Goal: Find specific page/section: Find specific page/section

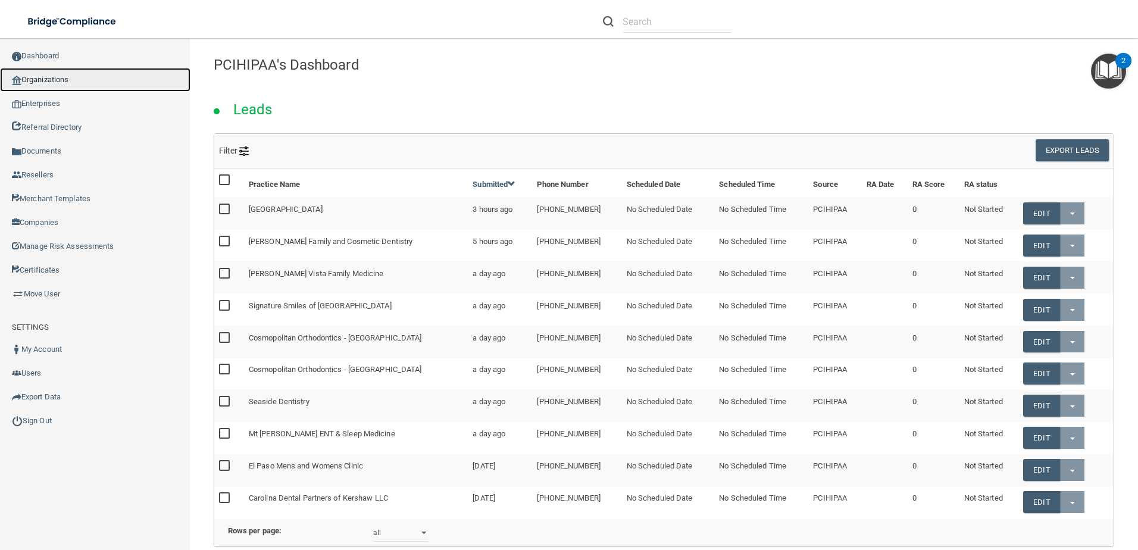
click at [49, 73] on link "Organizations" at bounding box center [95, 80] width 190 height 24
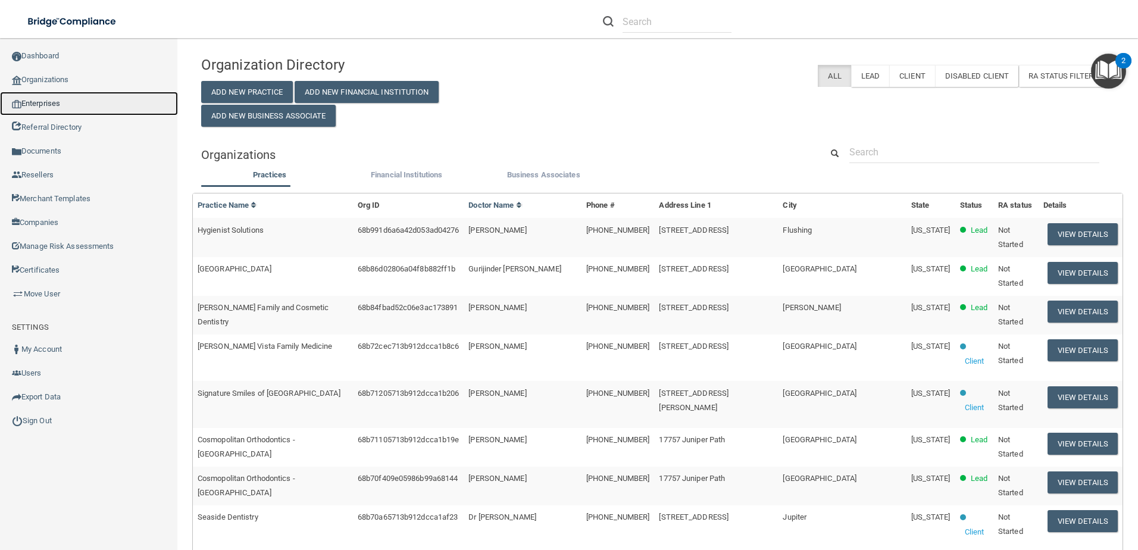
click at [46, 104] on link "Enterprises" at bounding box center [89, 104] width 178 height 24
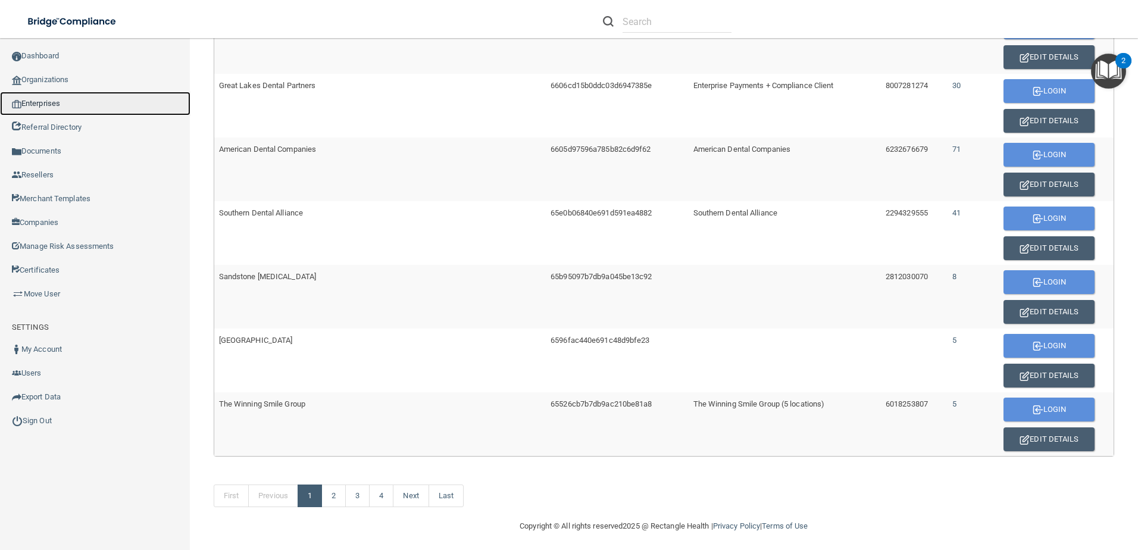
scroll to position [668, 0]
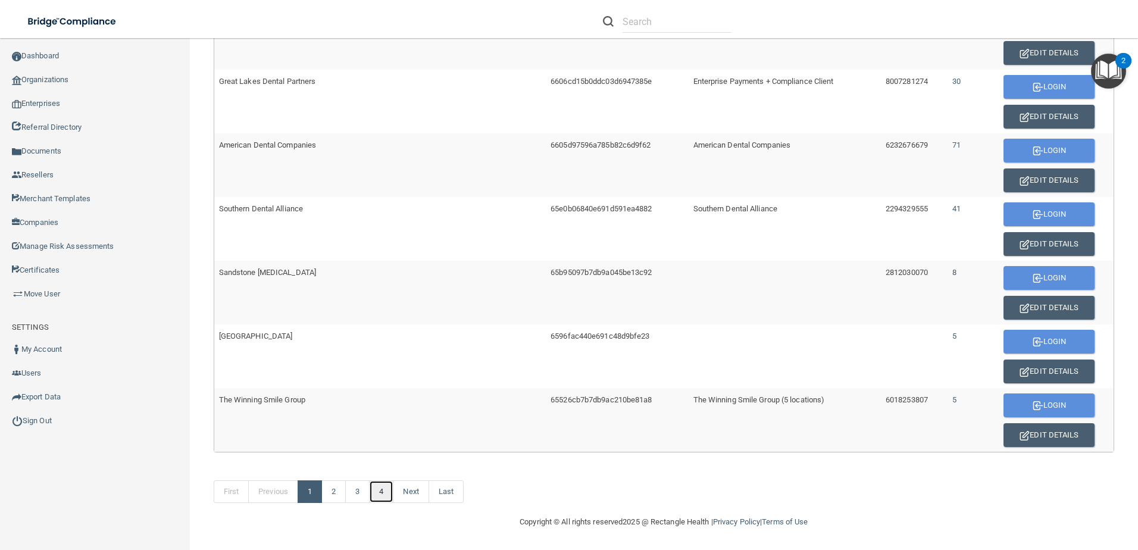
click at [389, 491] on link "4" at bounding box center [381, 491] width 24 height 23
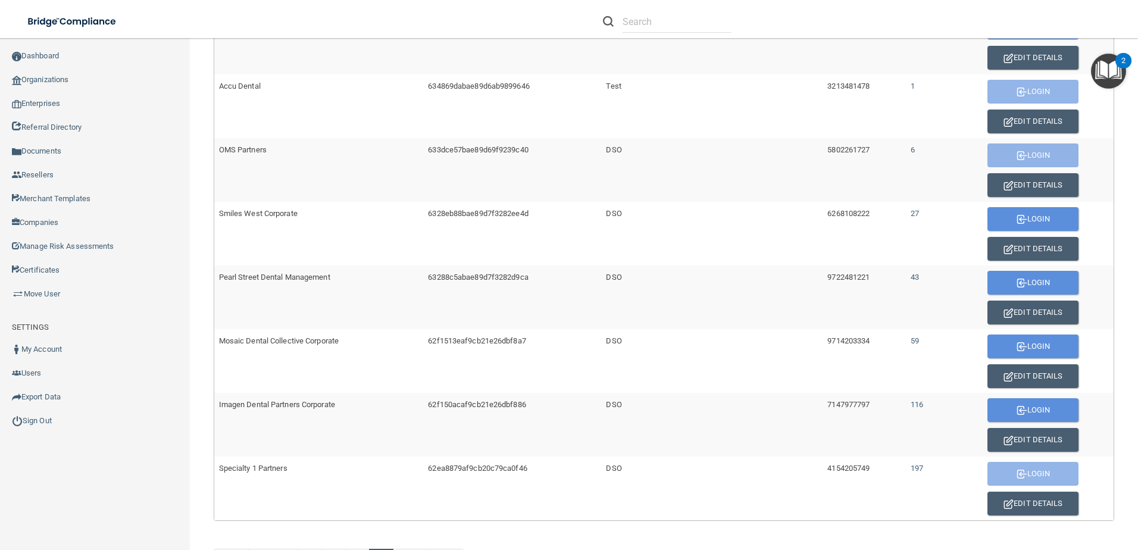
scroll to position [350, 0]
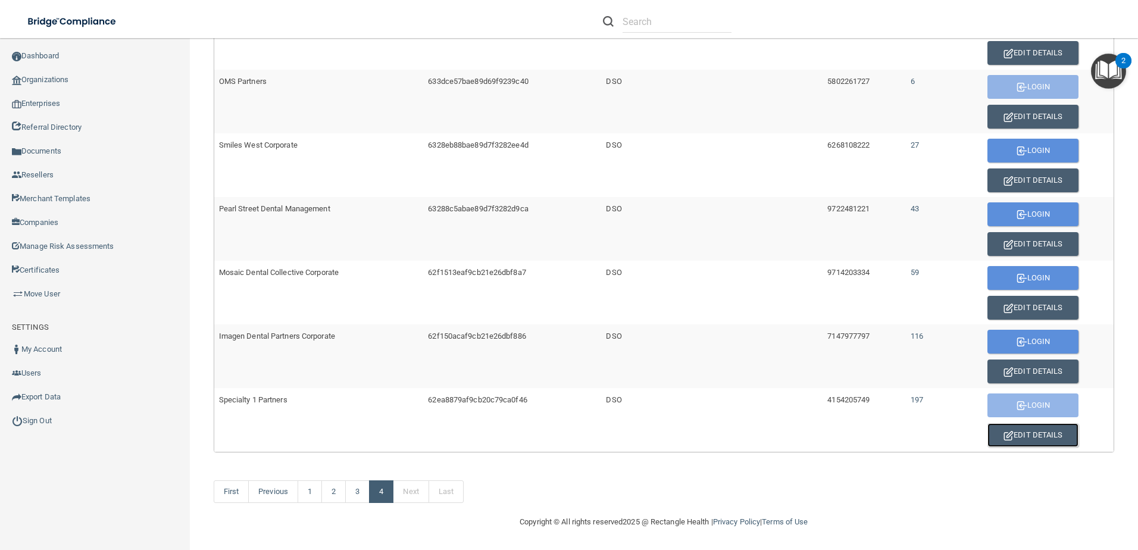
click at [1038, 436] on button "Edit Details" at bounding box center [1032, 435] width 91 height 24
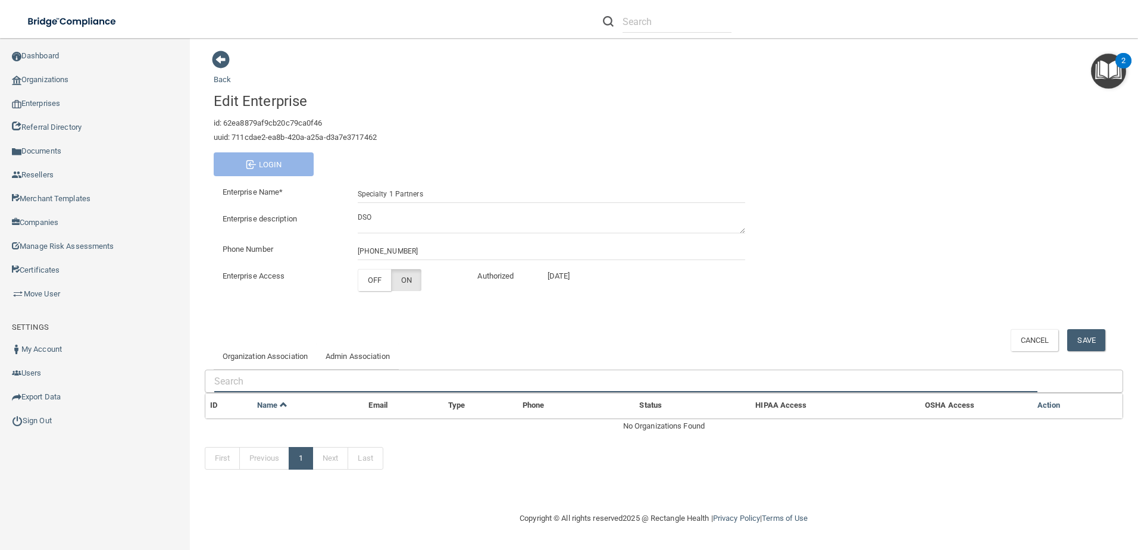
click at [328, 381] on input "text" at bounding box center [625, 381] width 823 height 22
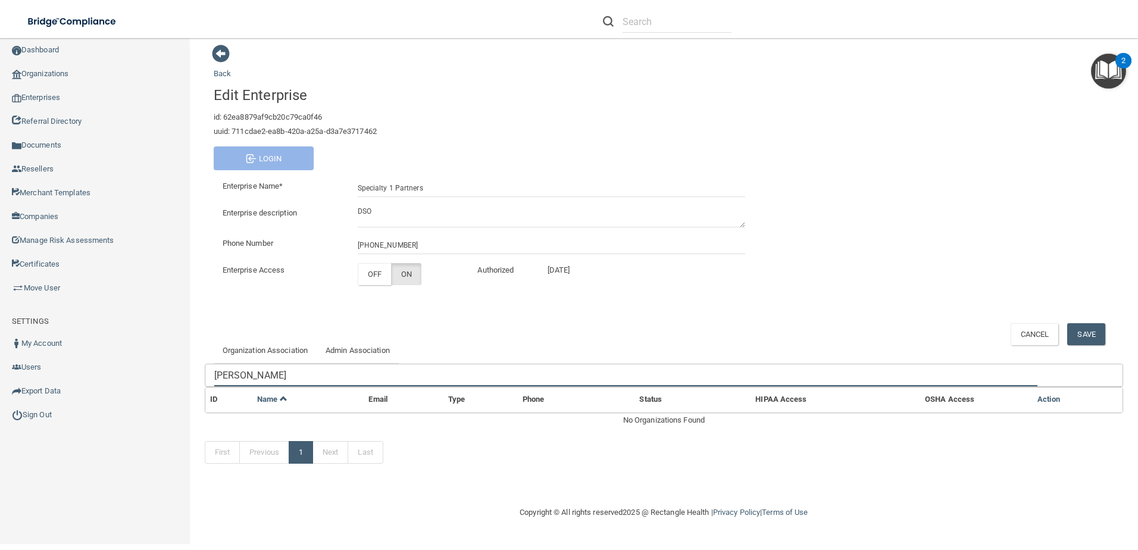
type input "[PERSON_NAME]"
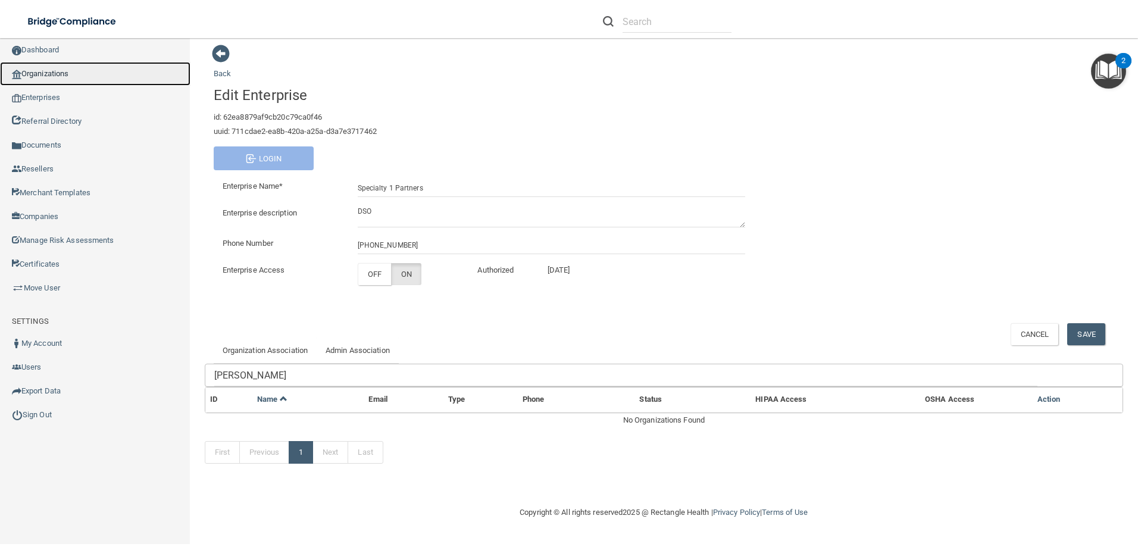
click at [68, 74] on link "Organizations" at bounding box center [95, 74] width 190 height 24
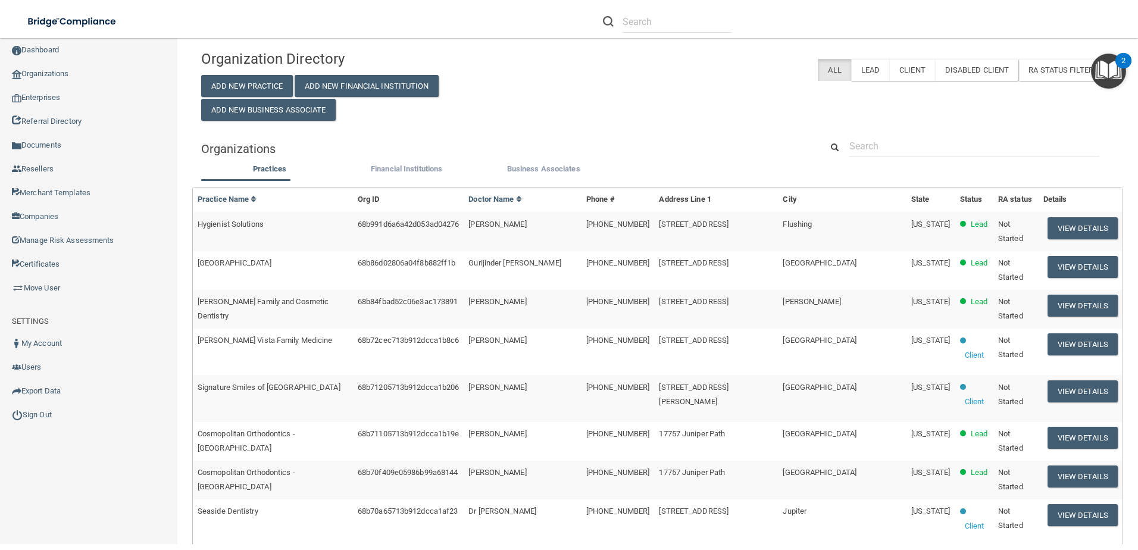
click at [928, 126] on div "Organization Directory Add New Practice Add New Financial Institution Add New B…" at bounding box center [657, 476] width 913 height 865
click at [922, 133] on div "Organization Directory Add New Practice Add New Financial Institution Add New B…" at bounding box center [657, 476] width 913 height 865
click at [924, 134] on div "Organization Directory Add New Practice Add New Financial Institution Add New B…" at bounding box center [657, 476] width 913 height 865
click at [926, 140] on input "text" at bounding box center [974, 146] width 250 height 22
paste input "[EMAIL_ADDRESS][DOMAIN_NAME]"
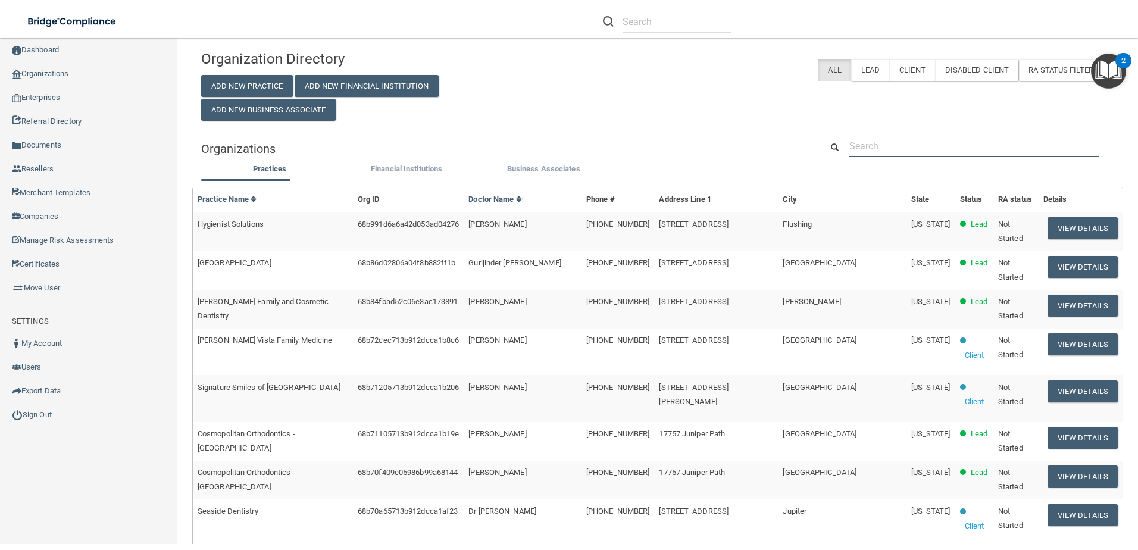
type input "[EMAIL_ADDRESS][DOMAIN_NAME]"
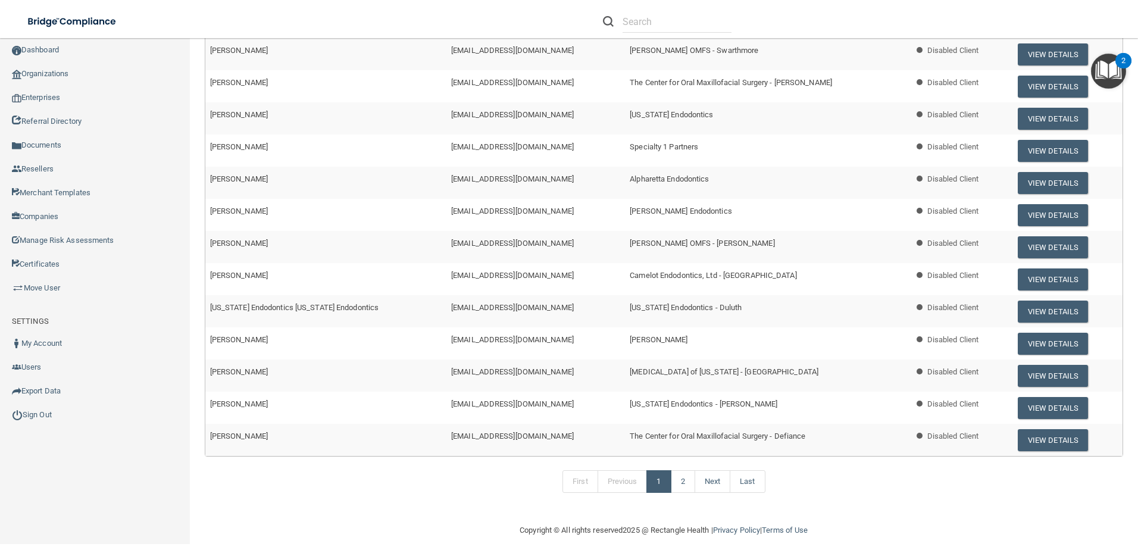
scroll to position [331, 0]
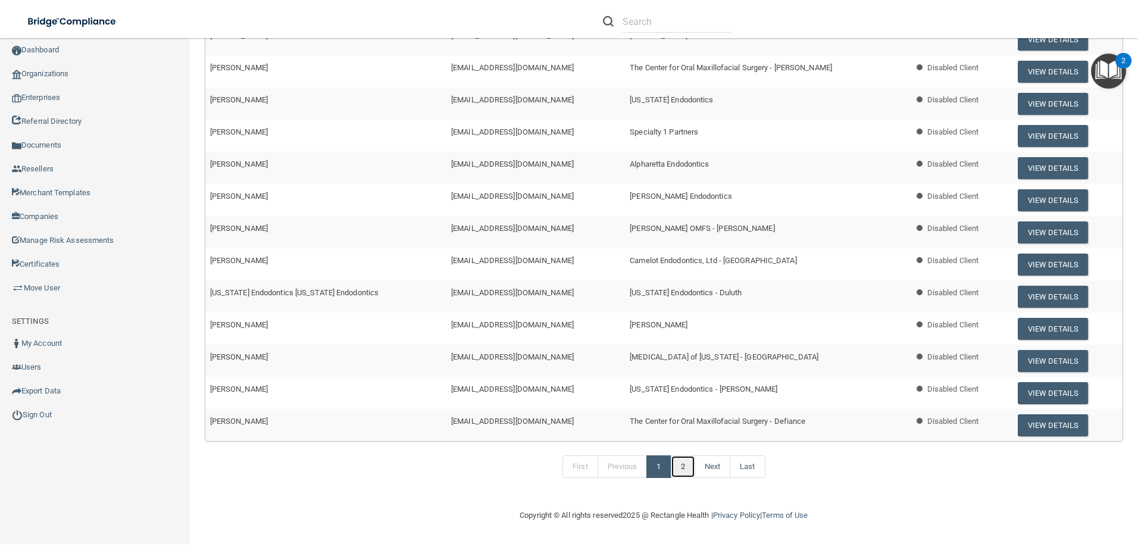
click at [673, 471] on link "2" at bounding box center [683, 466] width 24 height 23
